Goal: Task Accomplishment & Management: Manage account settings

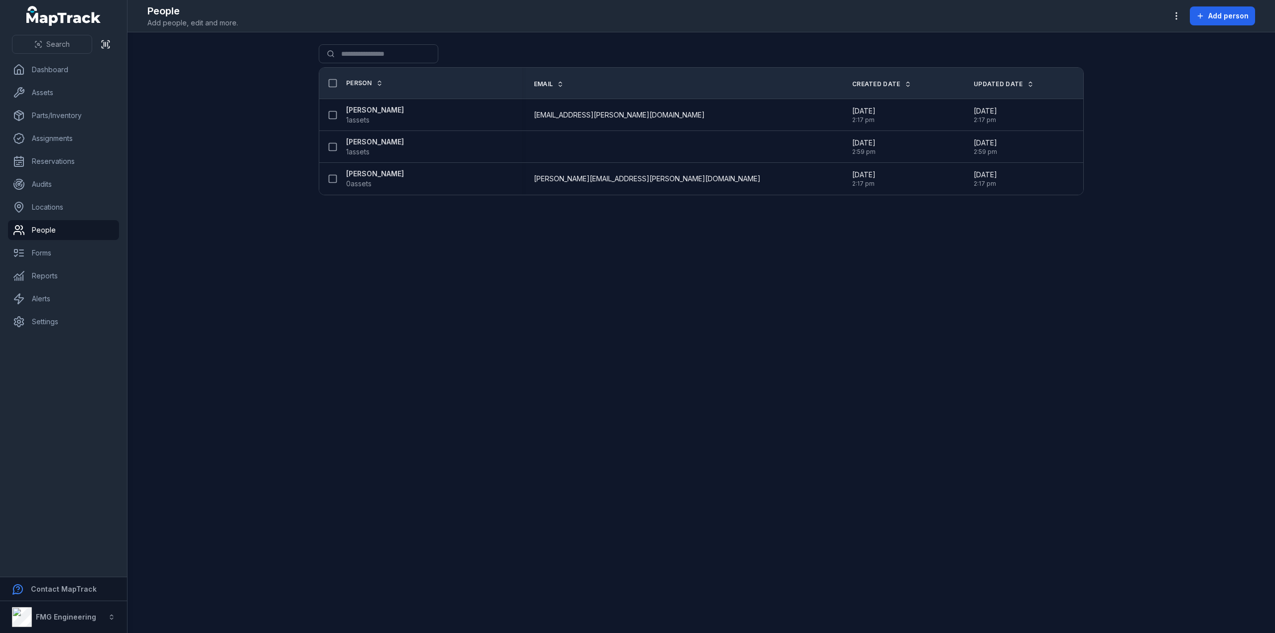
click at [510, 109] on div "[PERSON_NAME] 1 assets" at bounding box center [416, 115] width 187 height 20
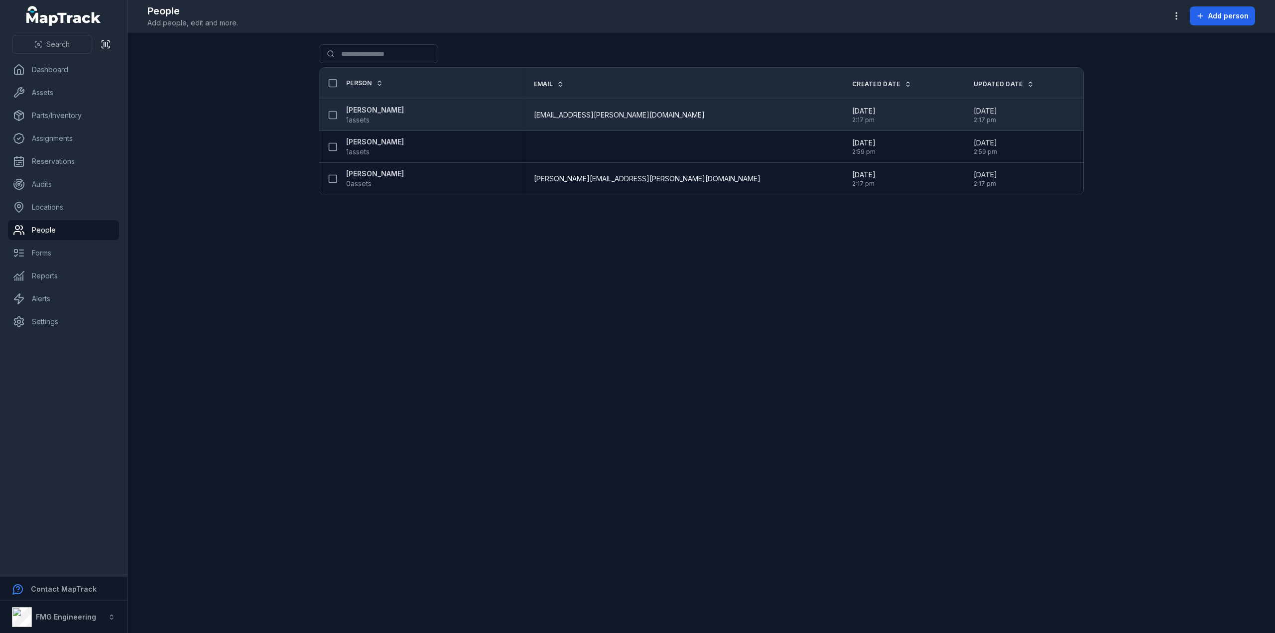
click at [366, 115] on span "1 assets" at bounding box center [357, 120] width 23 height 10
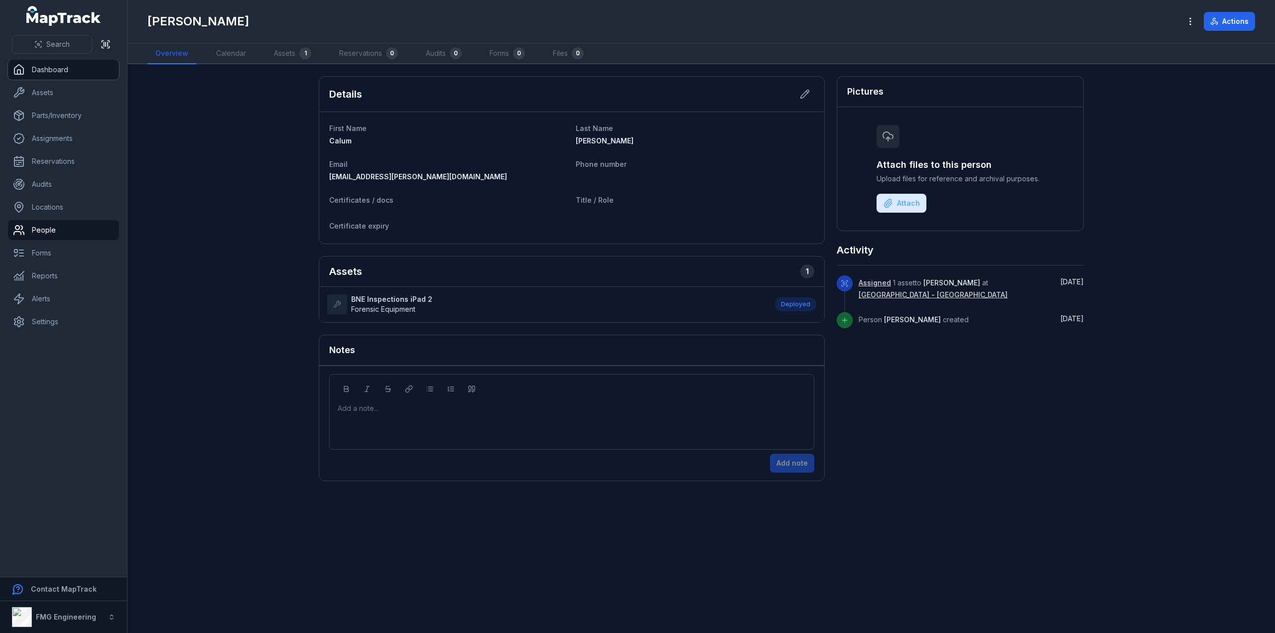
click at [45, 73] on link "Dashboard" at bounding box center [63, 70] width 111 height 20
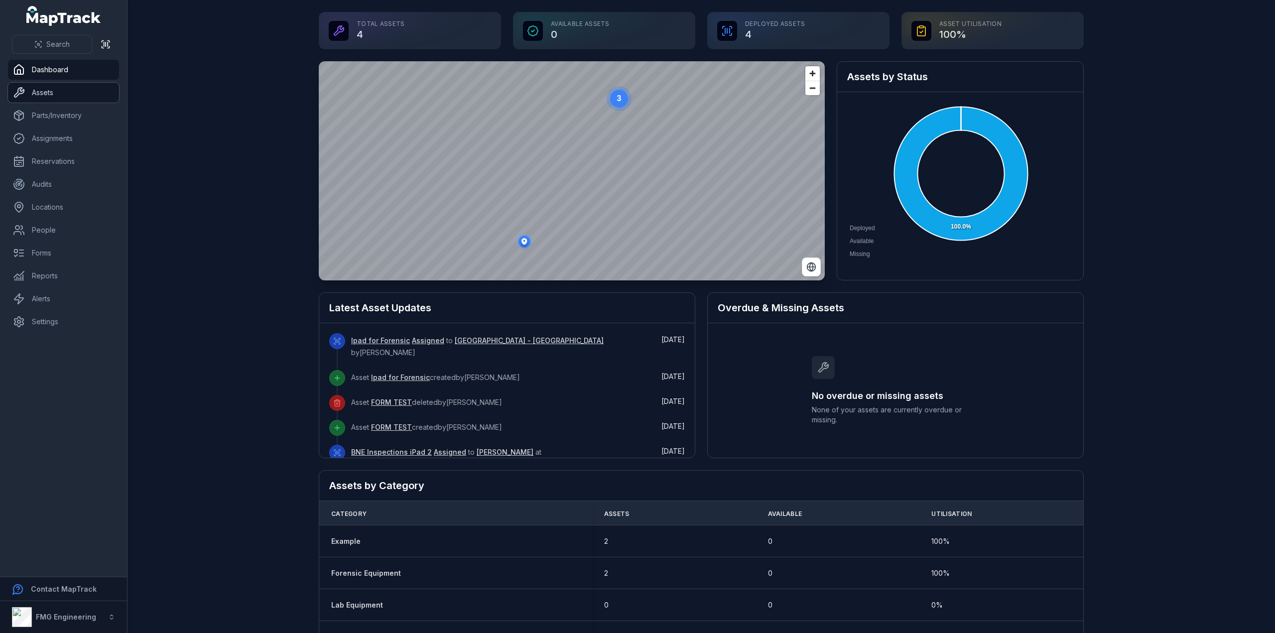
click at [37, 85] on link "Assets" at bounding box center [63, 93] width 111 height 20
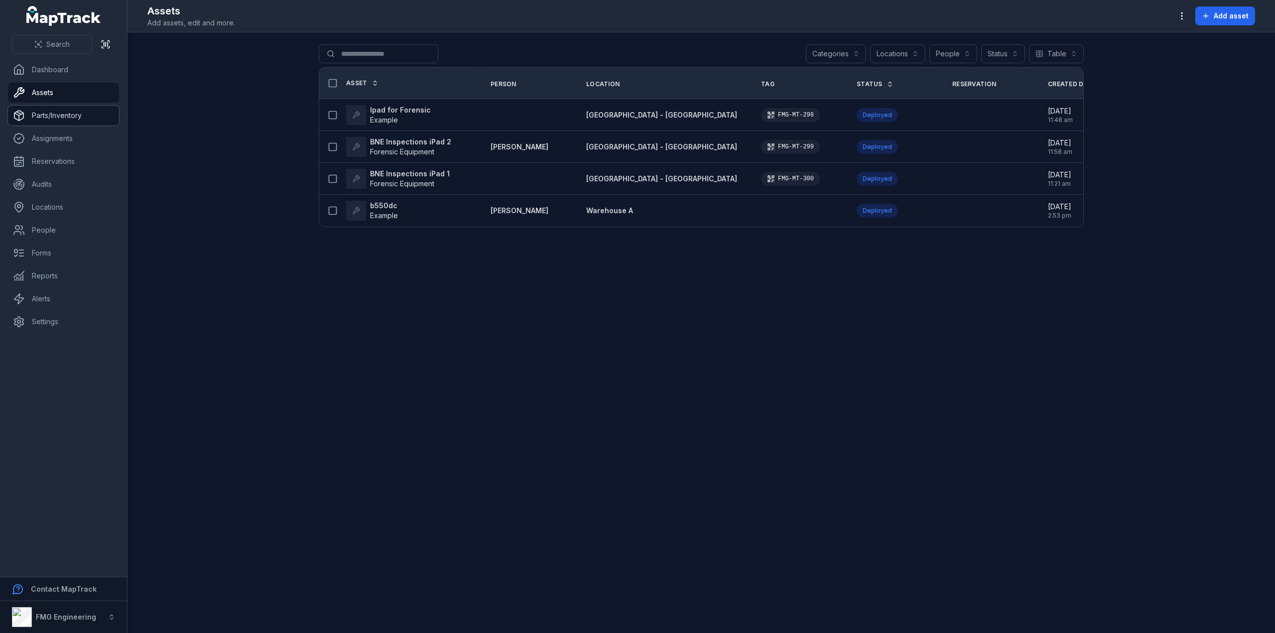
click at [45, 113] on link "Parts/Inventory" at bounding box center [63, 116] width 111 height 20
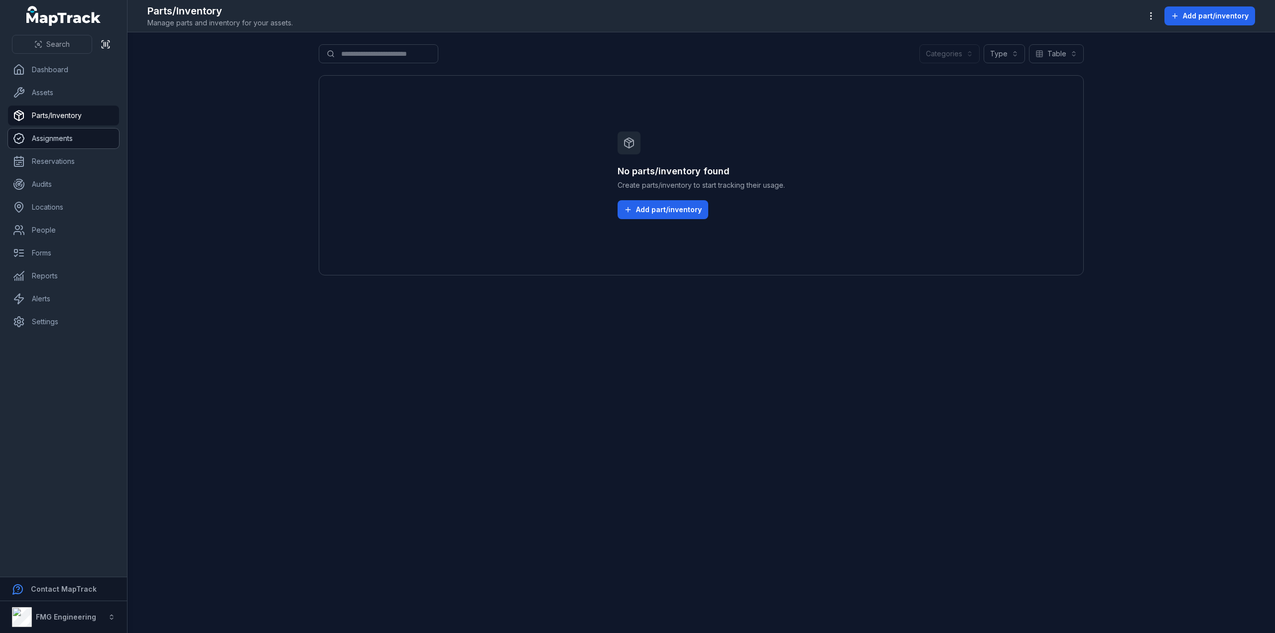
click at [46, 138] on link "Assignments" at bounding box center [63, 138] width 111 height 20
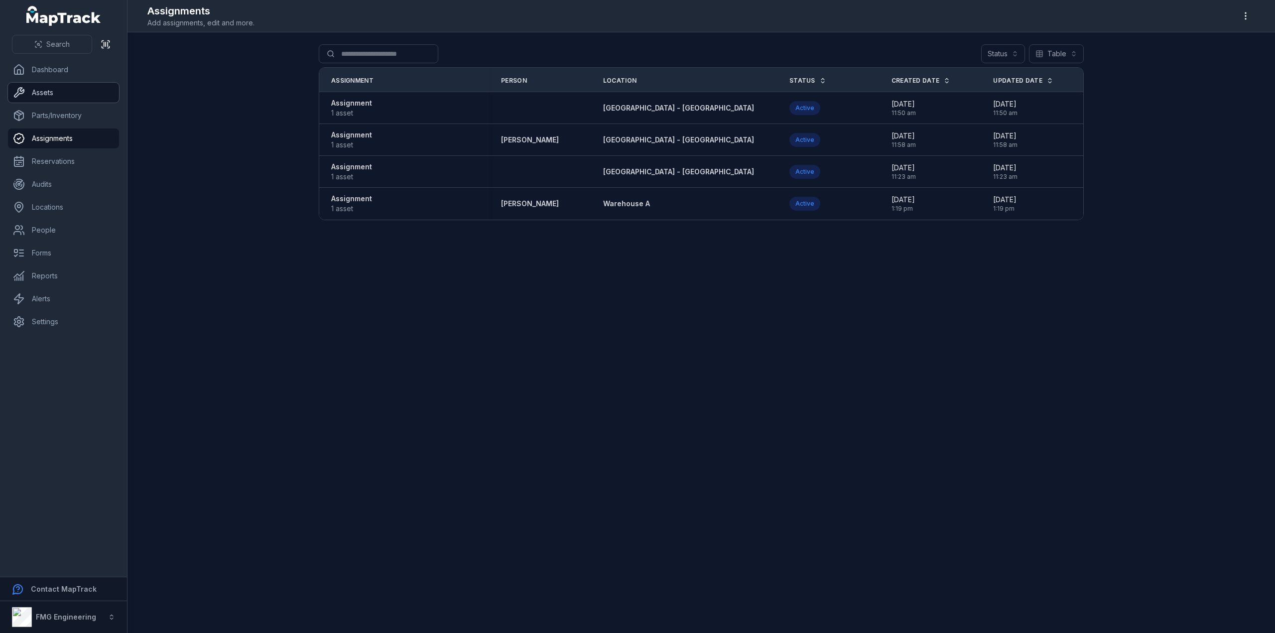
click at [67, 95] on link "Assets" at bounding box center [63, 93] width 111 height 20
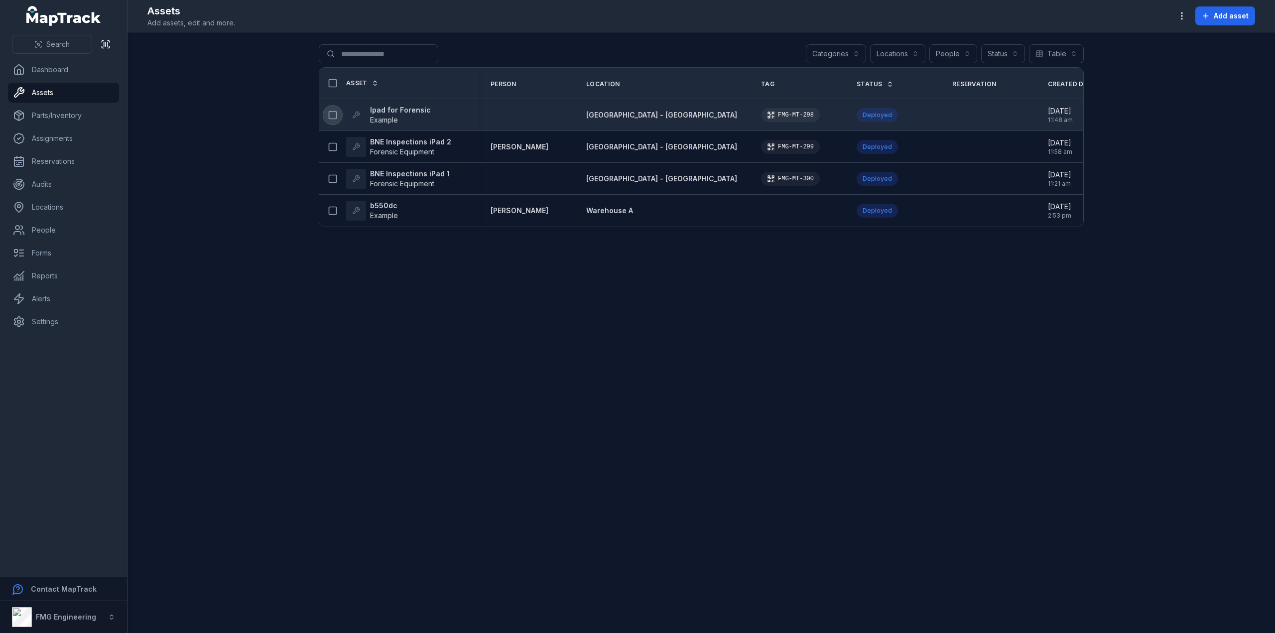
click at [329, 115] on rect at bounding box center [332, 114] width 7 height 7
click at [409, 105] on strong "Ipad for Forensic" at bounding box center [400, 110] width 61 height 10
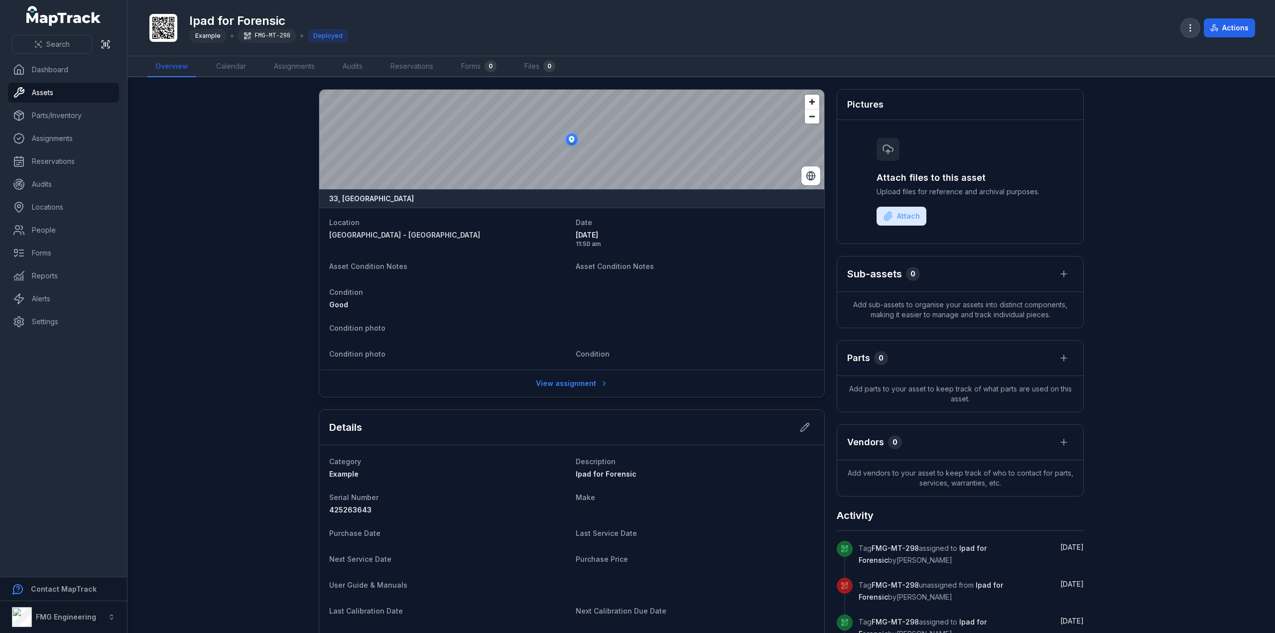
click at [1189, 33] on button "button" at bounding box center [1190, 27] width 19 height 19
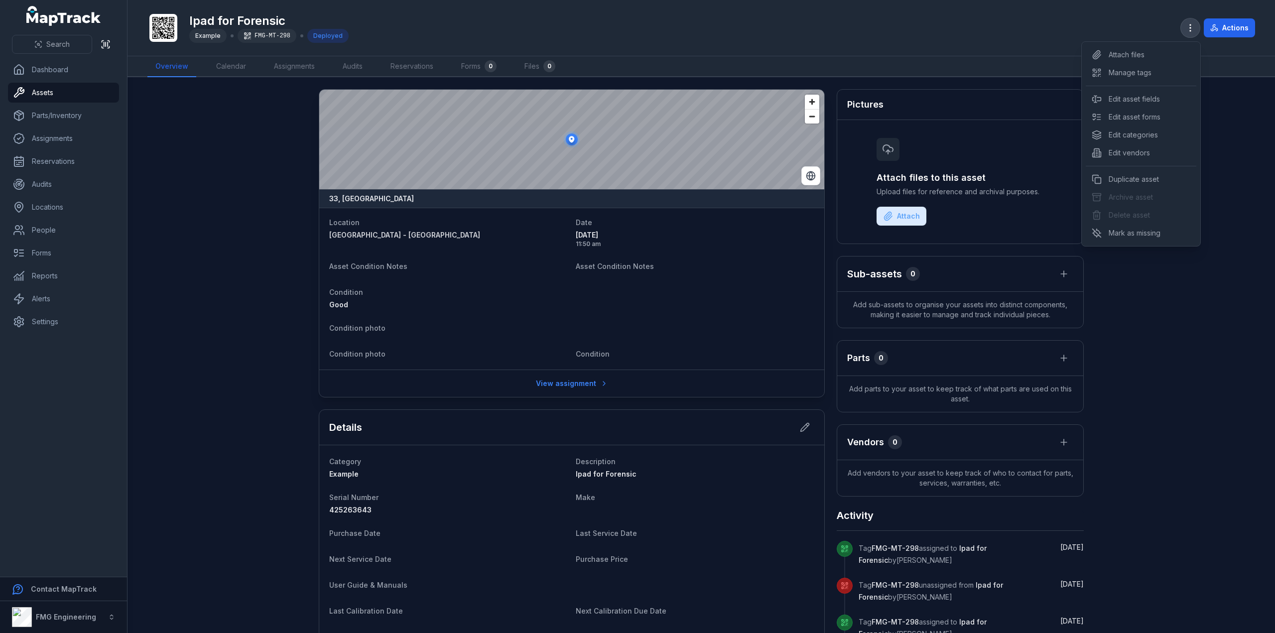
click at [1189, 33] on button "button" at bounding box center [1190, 27] width 19 height 19
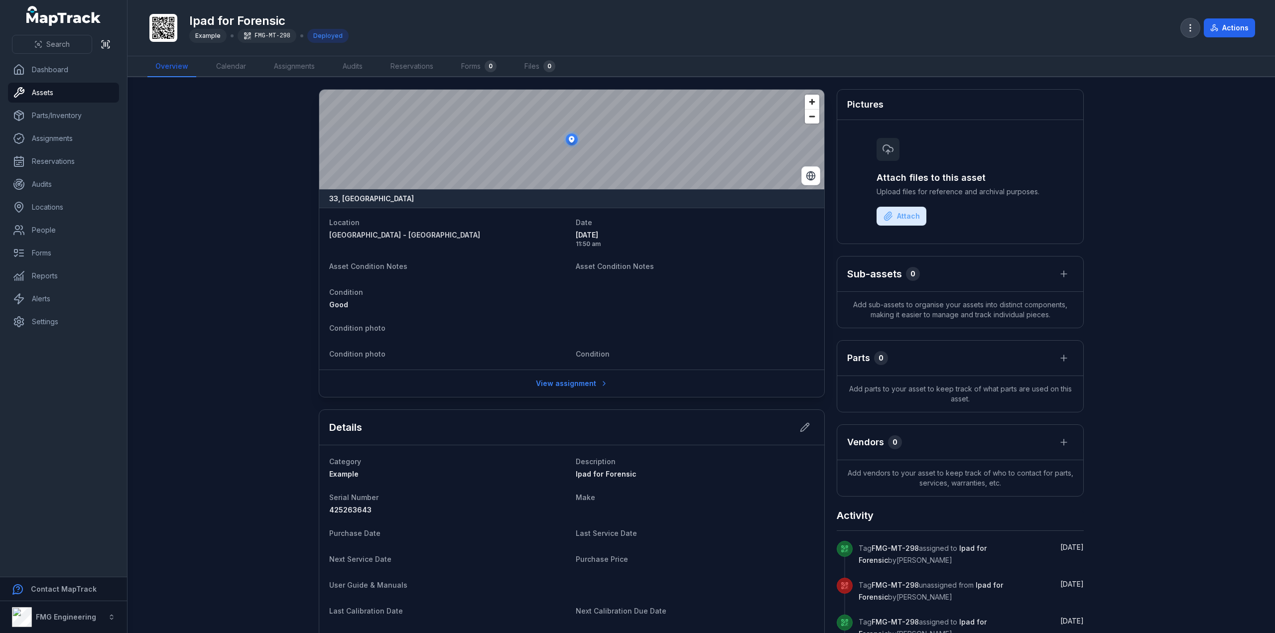
click at [1195, 29] on icon "button" at bounding box center [1190, 28] width 10 height 10
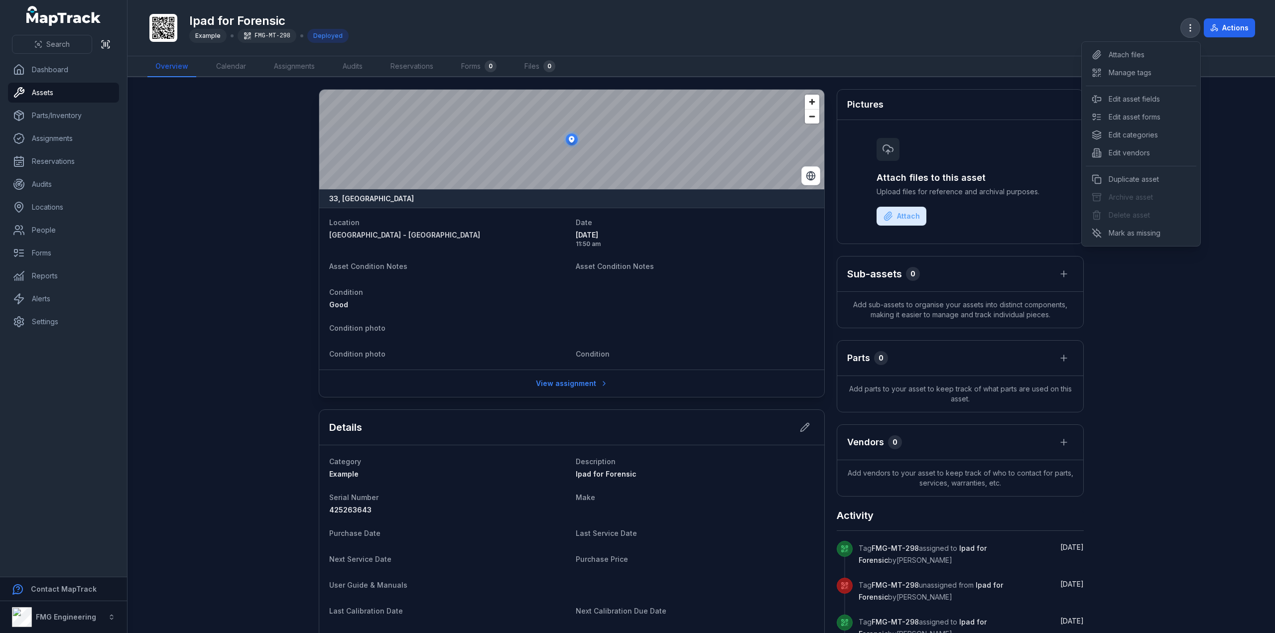
click at [1191, 19] on button "button" at bounding box center [1190, 27] width 19 height 19
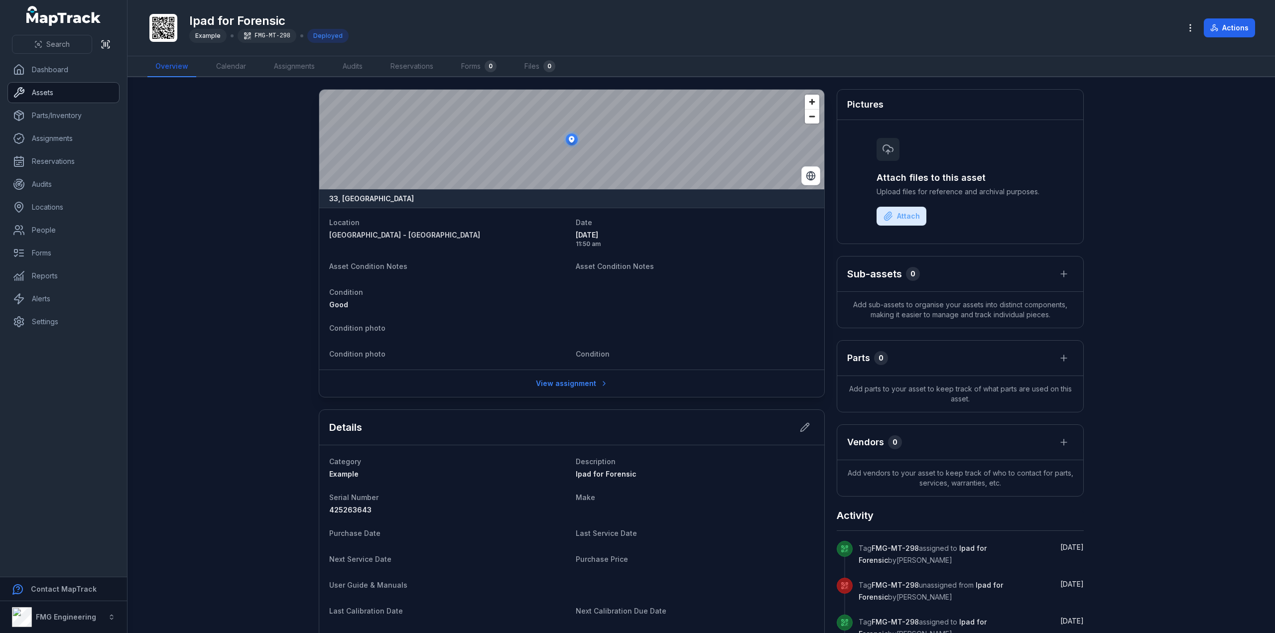
click at [36, 92] on link "Assets" at bounding box center [63, 93] width 111 height 20
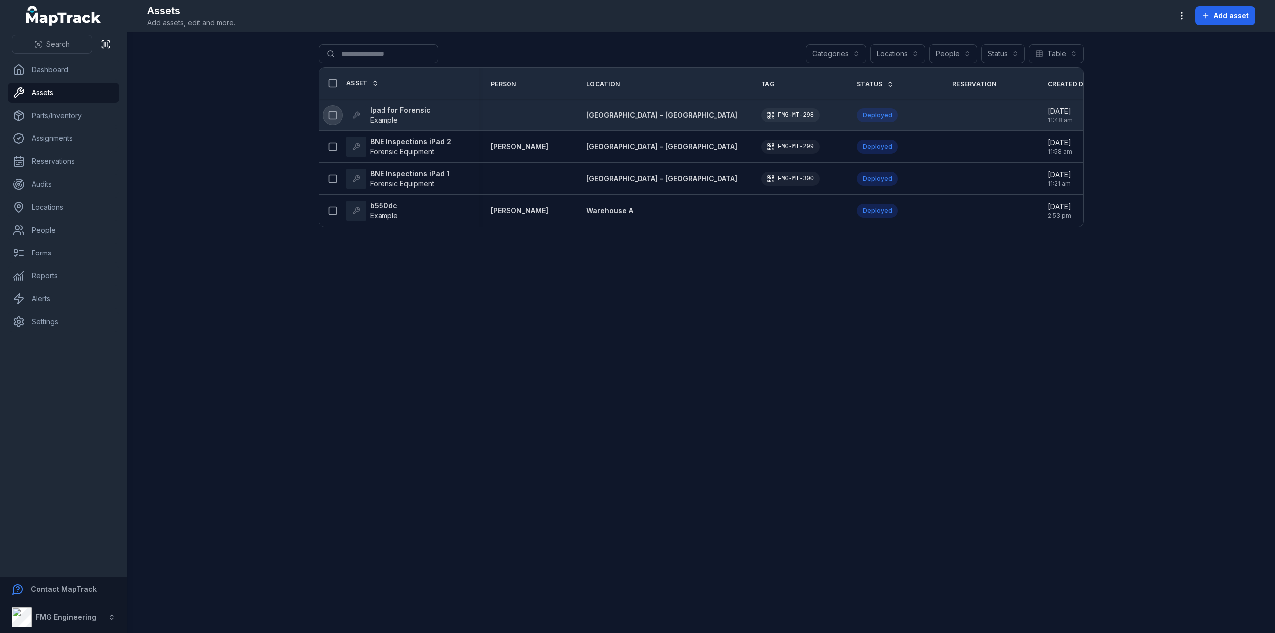
click at [331, 113] on icon at bounding box center [333, 115] width 10 height 10
click at [741, 607] on icon "button" at bounding box center [744, 609] width 10 height 10
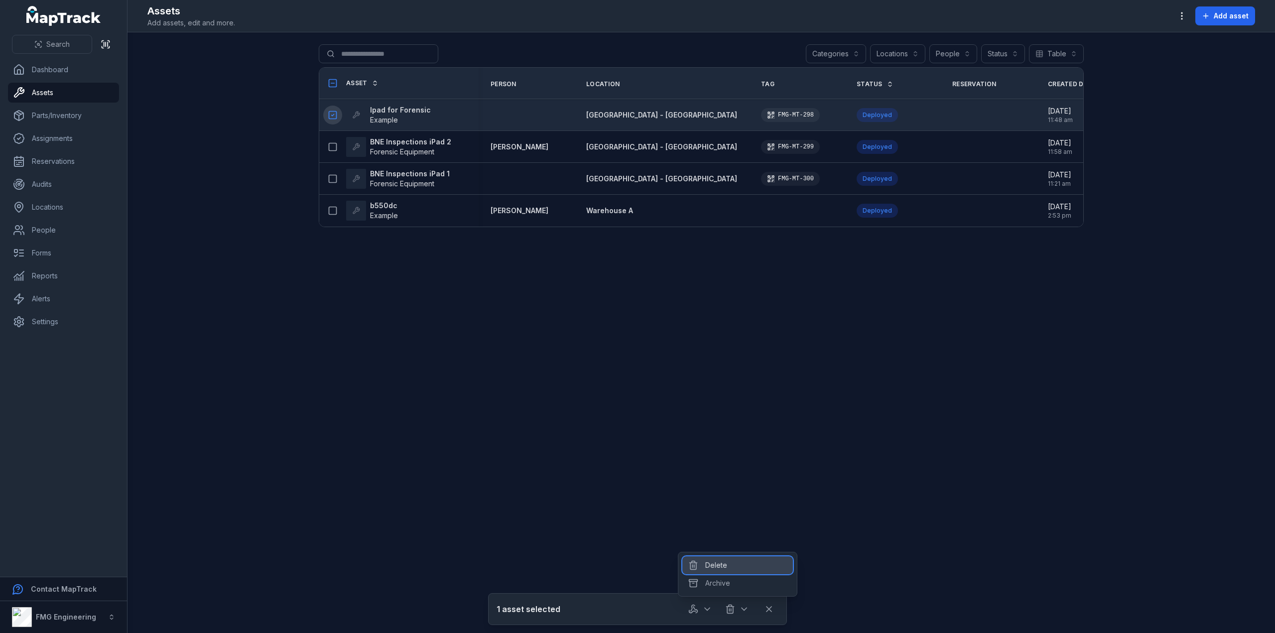
click at [744, 566] on div "Delete" at bounding box center [737, 565] width 111 height 18
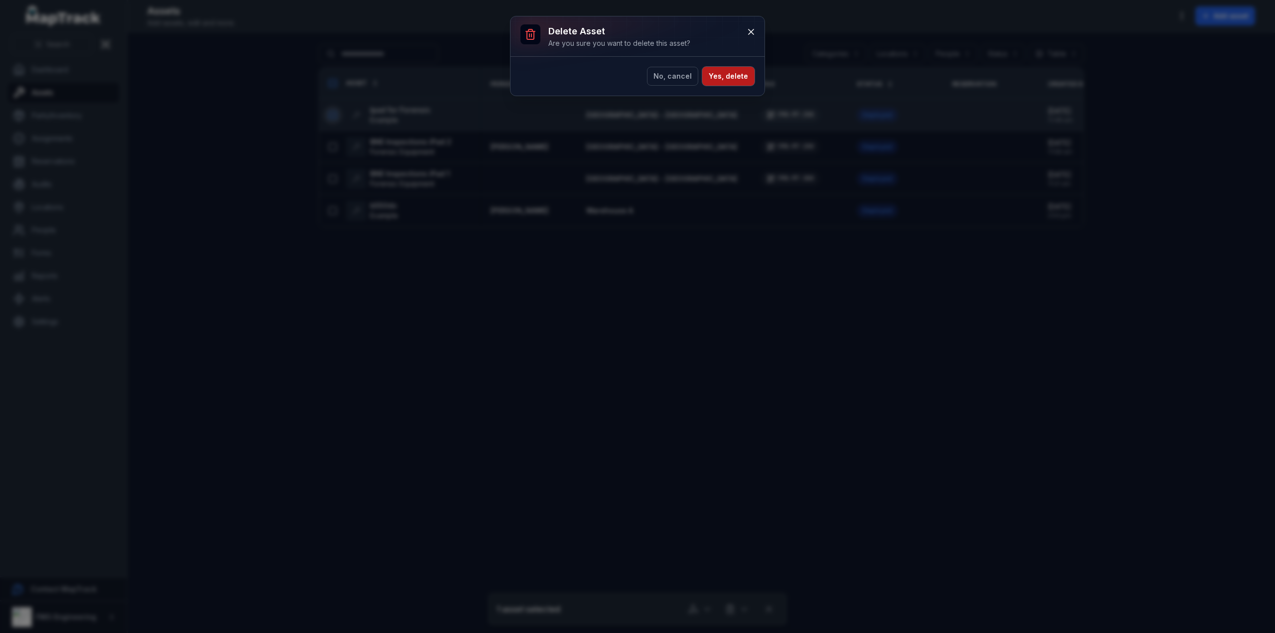
click at [735, 73] on button "Yes, delete" at bounding box center [728, 76] width 52 height 19
